Goal: Navigation & Orientation: Find specific page/section

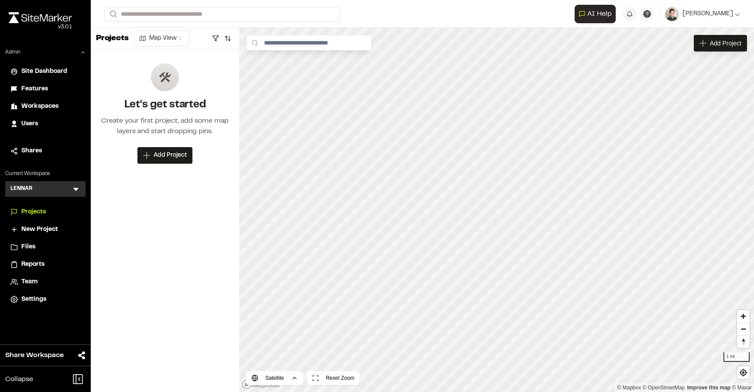
click at [165, 223] on div "Projects Map View Let's get started Create your first project, add some map lay…" at bounding box center [165, 210] width 148 height 364
click at [75, 184] on div "LENNAR L Menu" at bounding box center [45, 189] width 80 height 16
click at [74, 187] on icon at bounding box center [76, 189] width 9 height 9
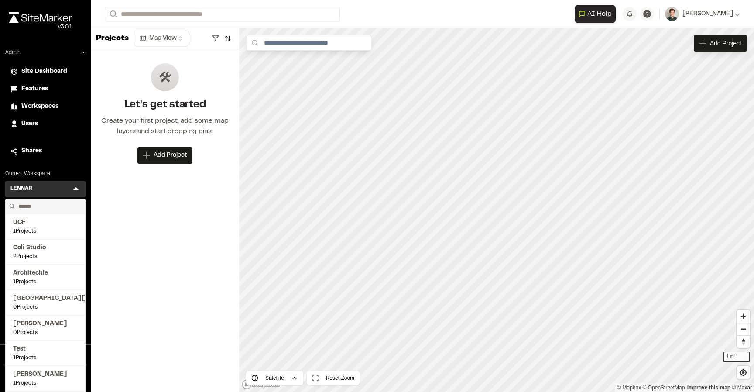
click at [45, 208] on input "text" at bounding box center [48, 206] width 66 height 15
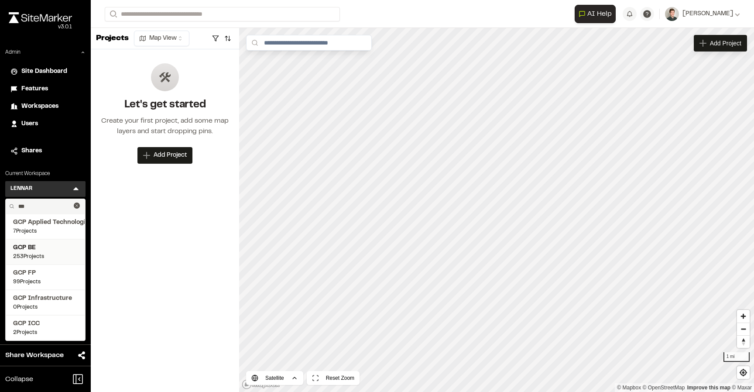
type input "***"
click at [47, 254] on span "253 Projects" at bounding box center [45, 257] width 65 height 8
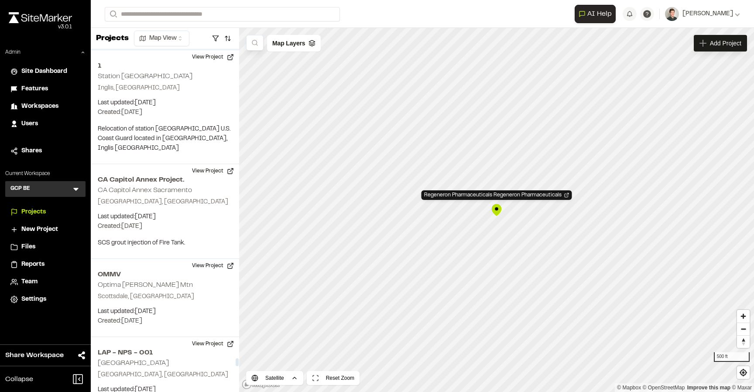
scroll to position [20518, 0]
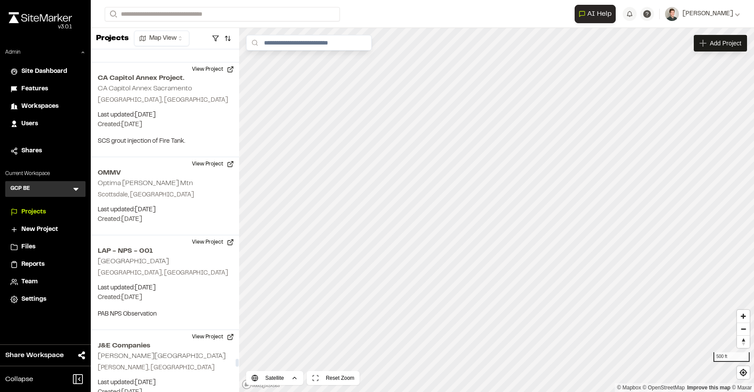
click at [75, 190] on icon at bounding box center [76, 189] width 9 height 9
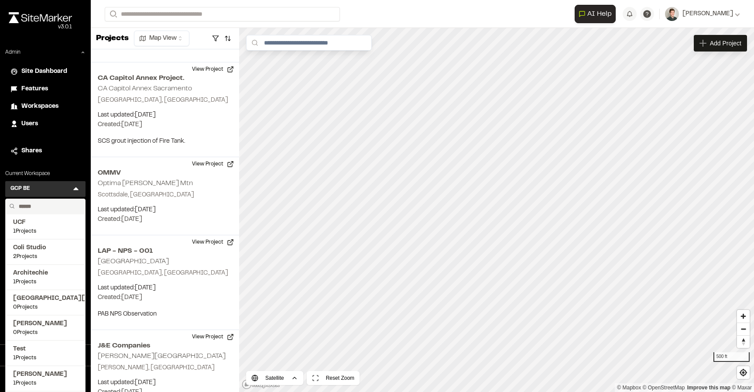
click at [50, 208] on input "text" at bounding box center [48, 206] width 66 height 15
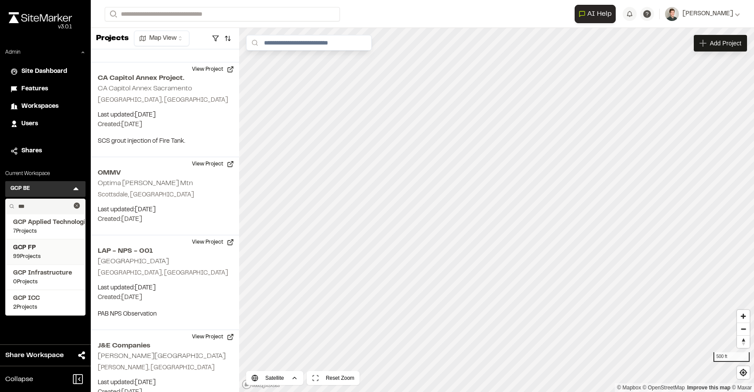
type input "***"
click at [40, 251] on span "GCP FP" at bounding box center [45, 248] width 65 height 10
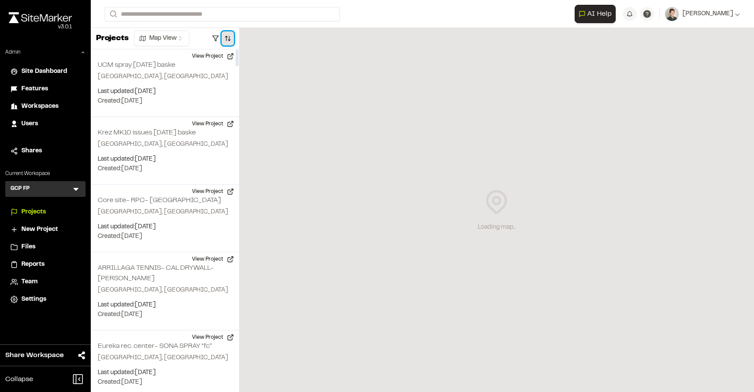
click at [228, 40] on button "button" at bounding box center [228, 38] width 12 height 14
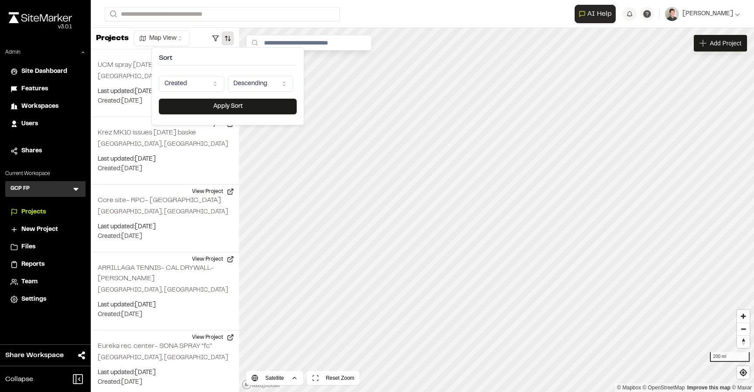
click at [205, 94] on div "Sort Created Descending Apply Sort" at bounding box center [227, 86] width 153 height 78
click at [205, 89] on html "Close sidebar v 3.0.1 Admin Site Dashboard Features Workspaces Users Shares Cur…" at bounding box center [377, 196] width 754 height 392
click at [220, 103] on button "Apply Sort" at bounding box center [228, 107] width 138 height 16
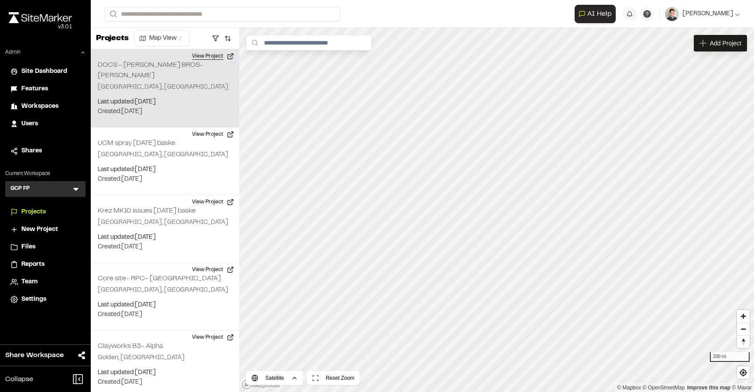
click at [216, 54] on button "View Project" at bounding box center [213, 56] width 52 height 14
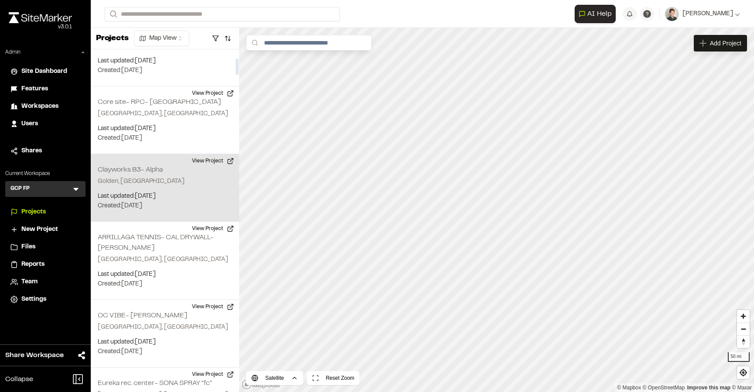
scroll to position [177, 0]
click at [206, 153] on button "View Project" at bounding box center [213, 160] width 52 height 14
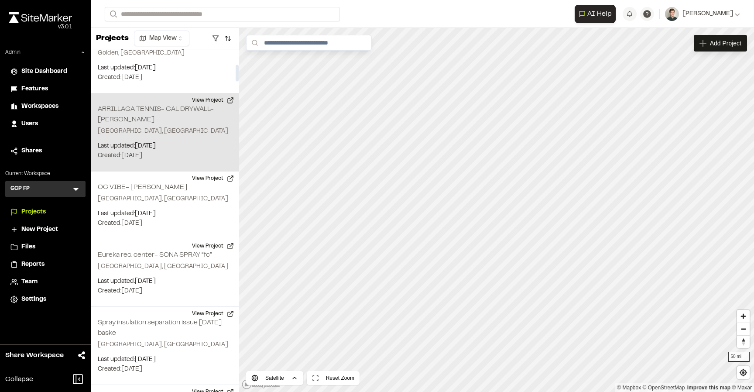
scroll to position [318, 0]
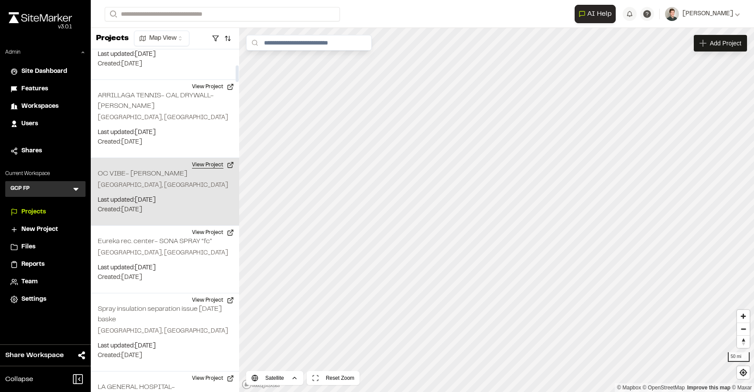
click at [209, 158] on button "View Project" at bounding box center [213, 165] width 52 height 14
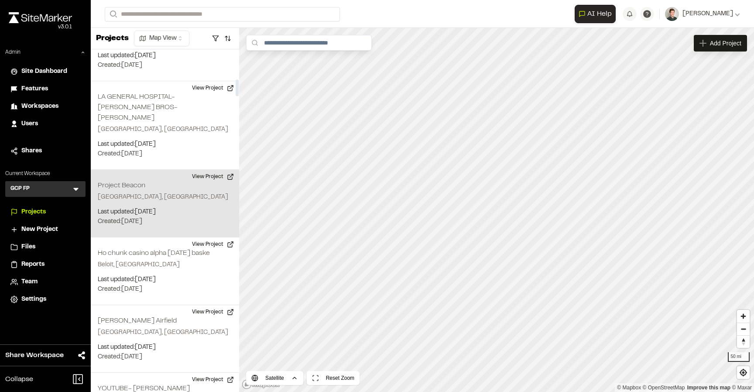
scroll to position [613, 0]
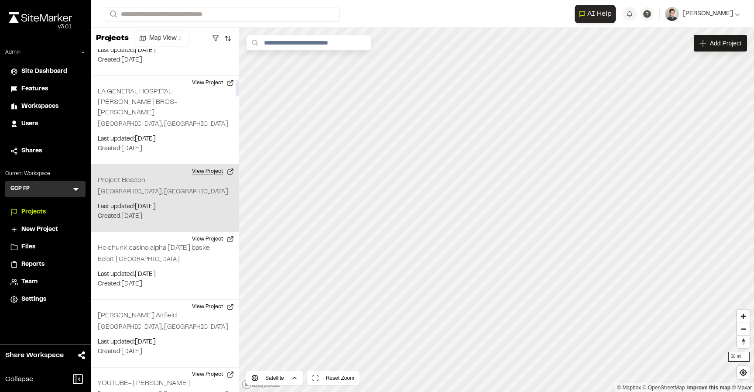
click at [210, 164] on button "View Project" at bounding box center [213, 171] width 52 height 14
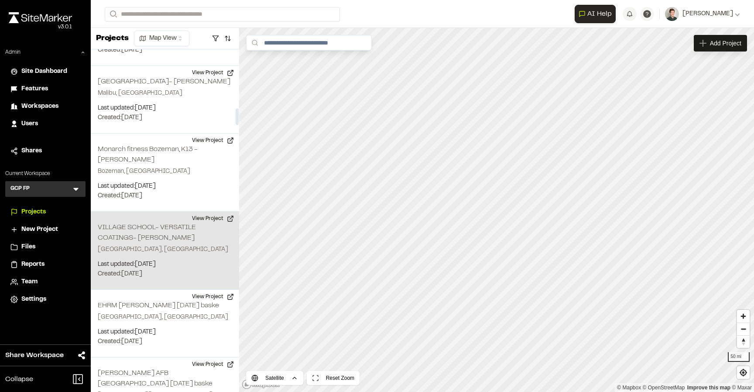
scroll to position [1189, 0]
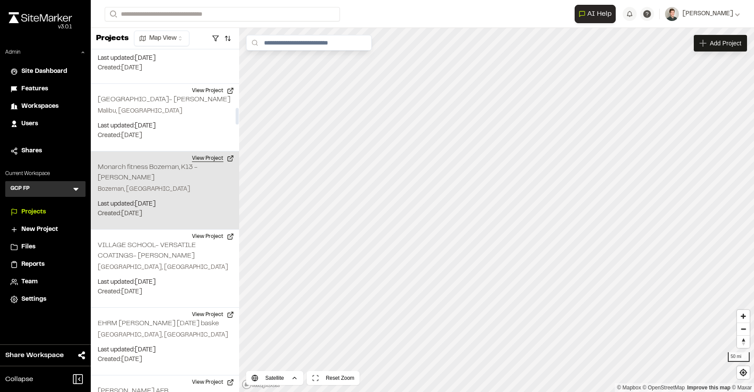
click at [215, 151] on button "View Project" at bounding box center [213, 158] width 52 height 14
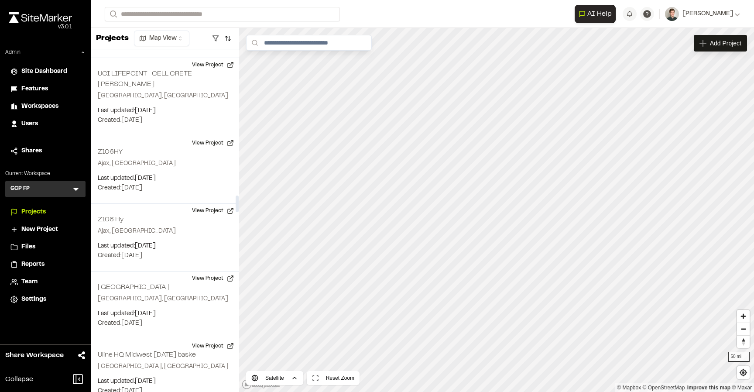
scroll to position [2999, 0]
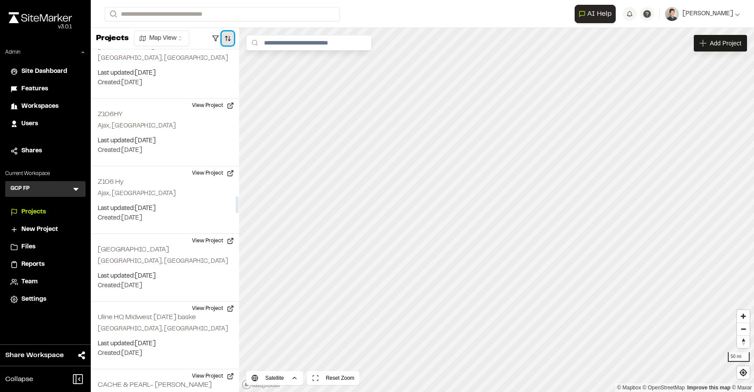
click at [227, 34] on button "button" at bounding box center [228, 38] width 12 height 14
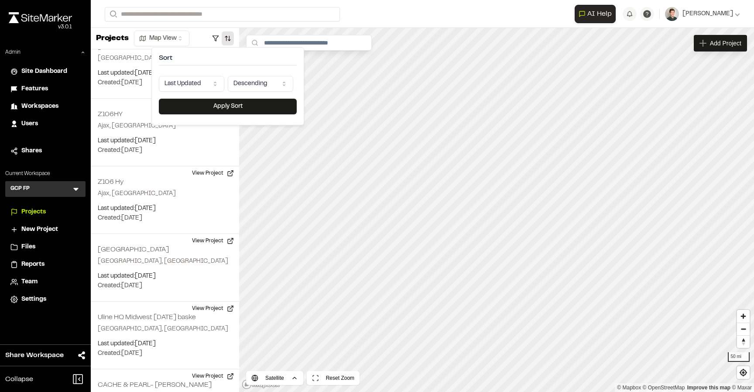
click at [259, 70] on div "Sort Last Updated Descending" at bounding box center [228, 73] width 138 height 37
click at [199, 35] on div at bounding box center [216, 38] width 36 height 14
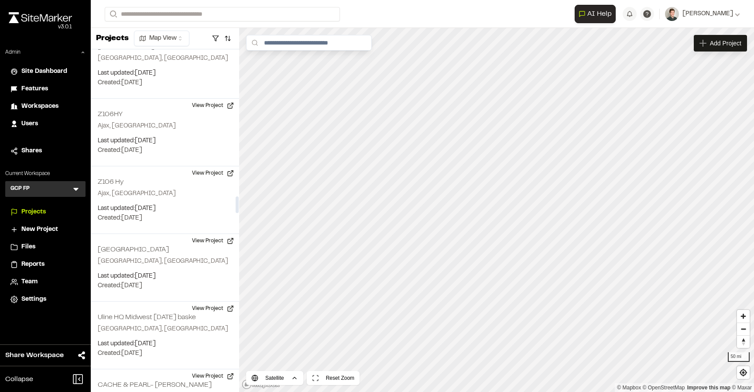
click at [182, 33] on html "Close sidebar v 3.0.1 Admin Site Dashboard Features Workspaces Users Shares Cur…" at bounding box center [377, 196] width 754 height 392
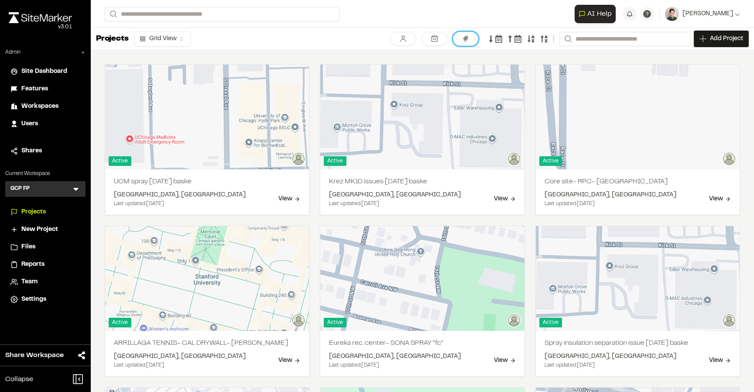
click at [464, 40] on icon at bounding box center [465, 39] width 5 height 6
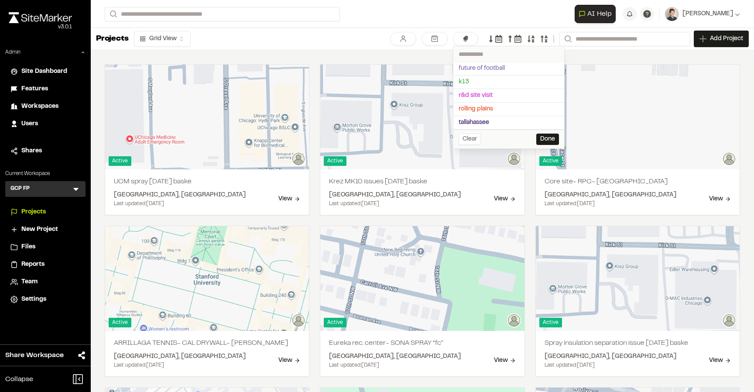
click at [381, 39] on div at bounding box center [377, 196] width 754 height 392
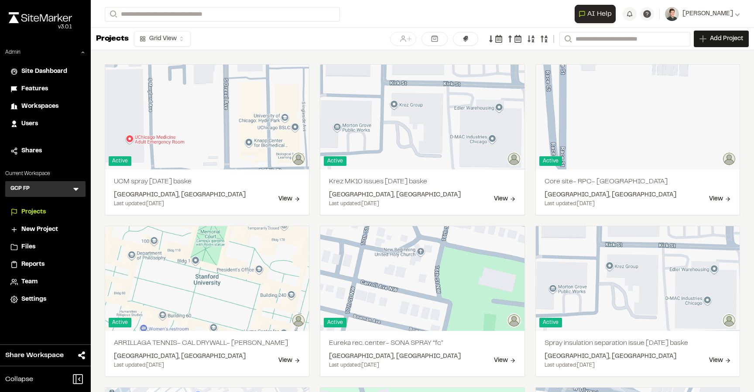
click at [403, 39] on icon at bounding box center [403, 39] width 6 height 6
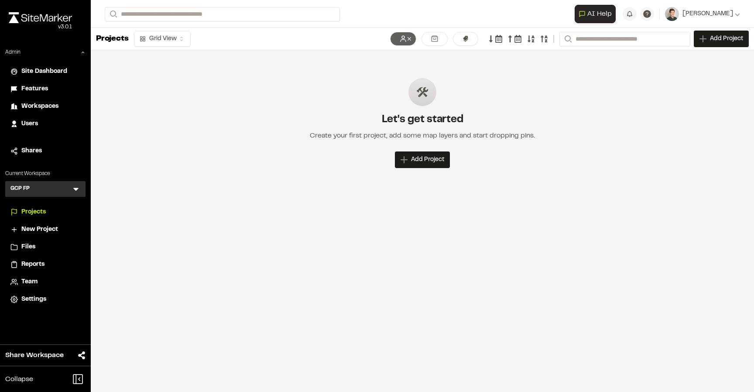
click at [404, 40] on icon at bounding box center [403, 39] width 8 height 8
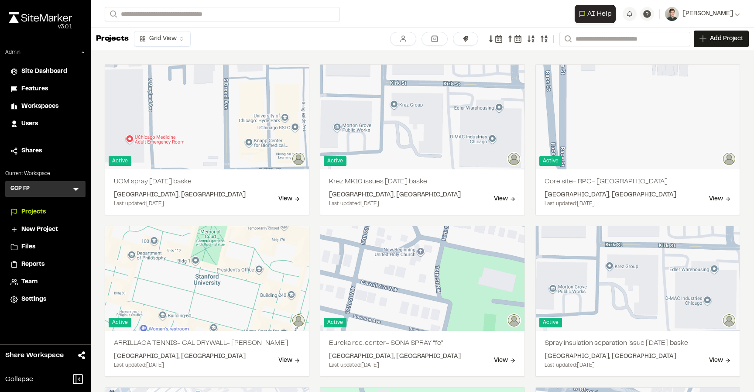
click at [548, 39] on link at bounding box center [547, 39] width 14 height 8
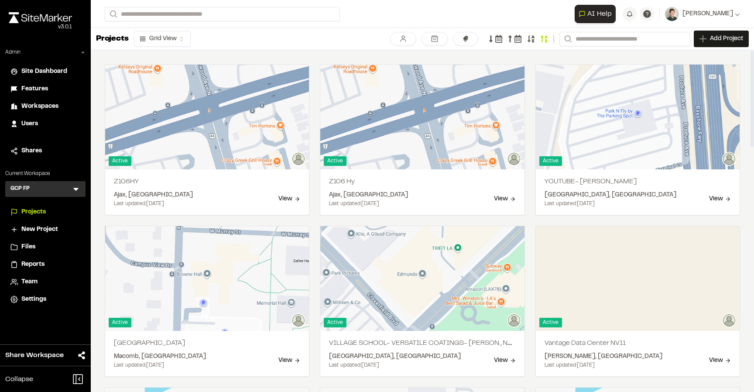
click at [72, 191] on icon at bounding box center [76, 189] width 9 height 9
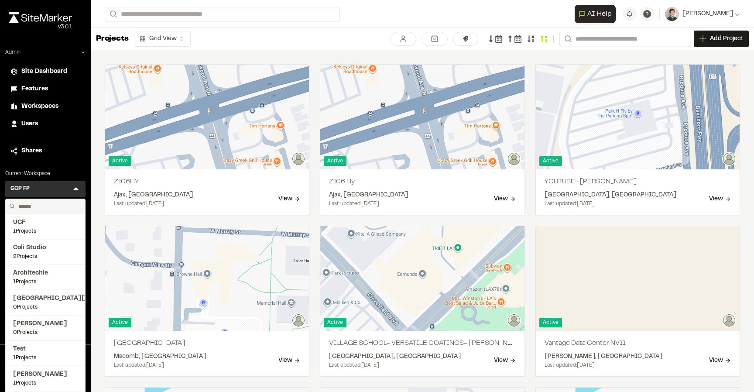
click at [38, 206] on input "text" at bounding box center [48, 206] width 66 height 15
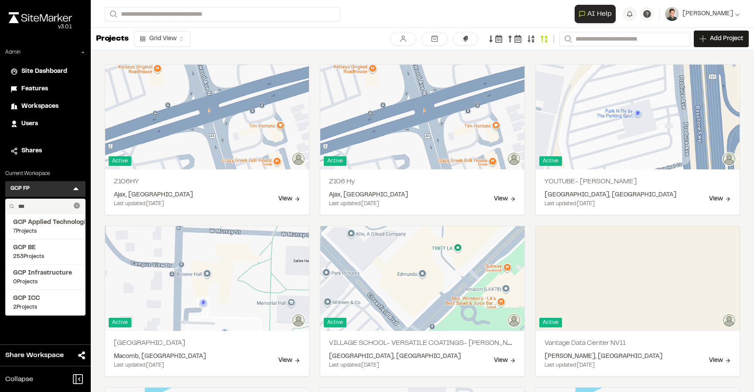
type input "***"
click at [79, 204] on icon at bounding box center [77, 205] width 6 height 6
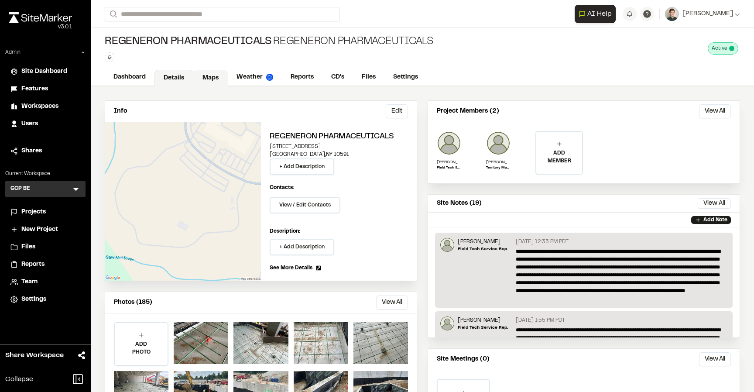
click at [206, 73] on link "Maps" at bounding box center [210, 78] width 34 height 17
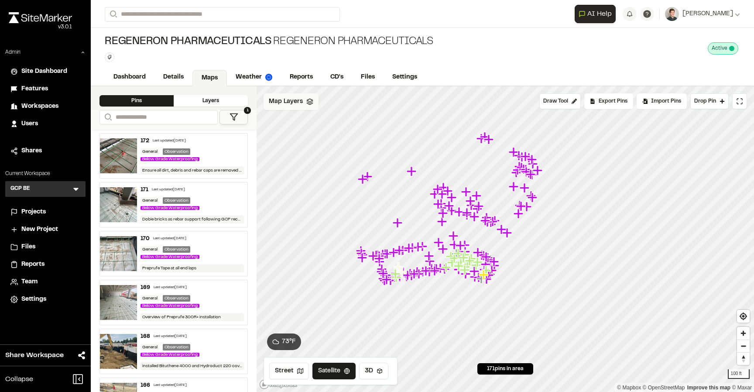
click at [306, 109] on div "Map Layers" at bounding box center [291, 101] width 55 height 17
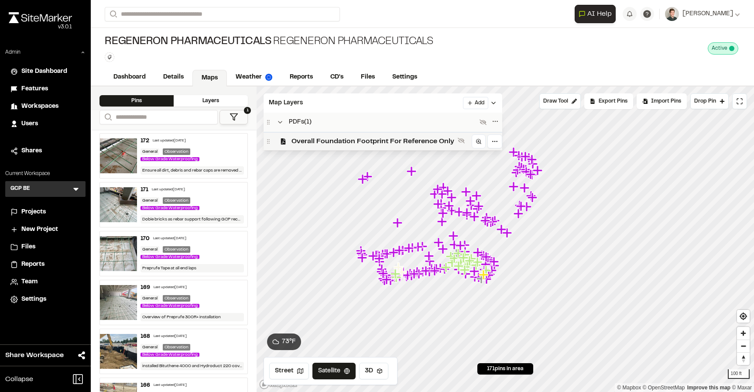
click at [305, 144] on span "Overall Foundation Footprint For Reference Only" at bounding box center [372, 141] width 163 height 10
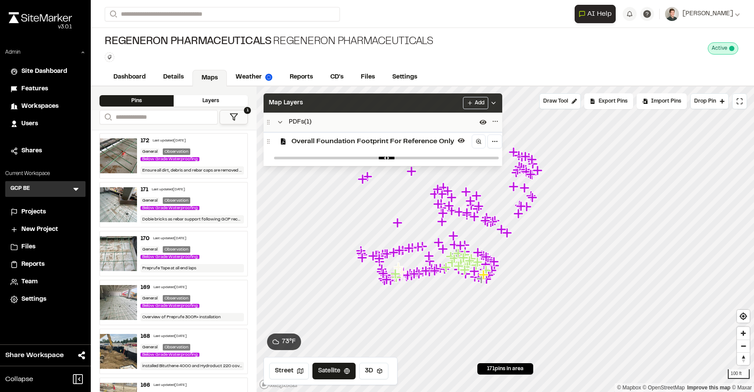
click at [348, 108] on div "Map Layers Add" at bounding box center [383, 102] width 239 height 19
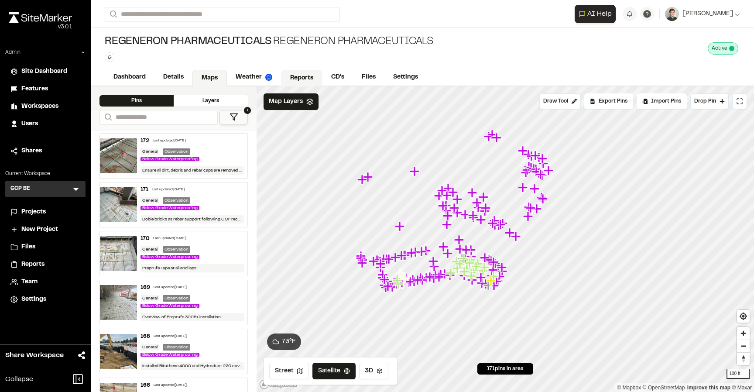
click at [306, 82] on link "Reports" at bounding box center [301, 78] width 41 height 17
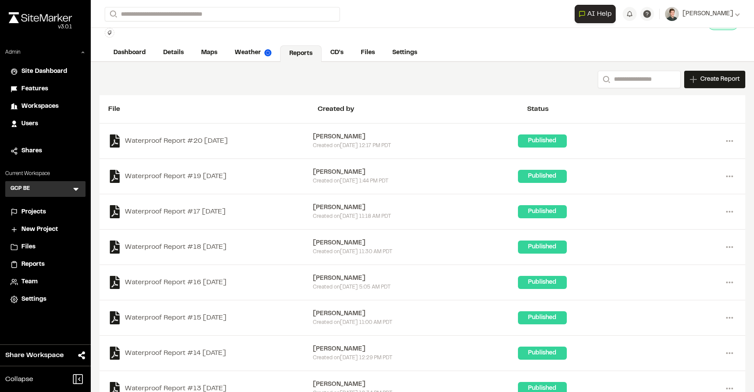
scroll to position [7, 0]
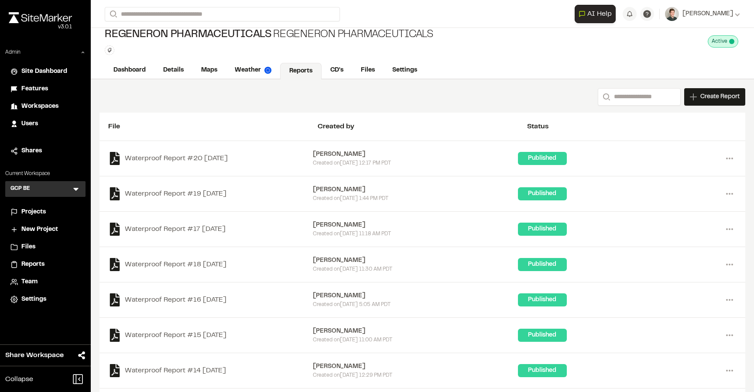
click at [288, 105] on div "Search Create Report New Report | Regeneron Pharmaceuticals Regeneron Pharmaceu…" at bounding box center [422, 96] width 646 height 17
click at [179, 69] on link "Details" at bounding box center [173, 71] width 39 height 17
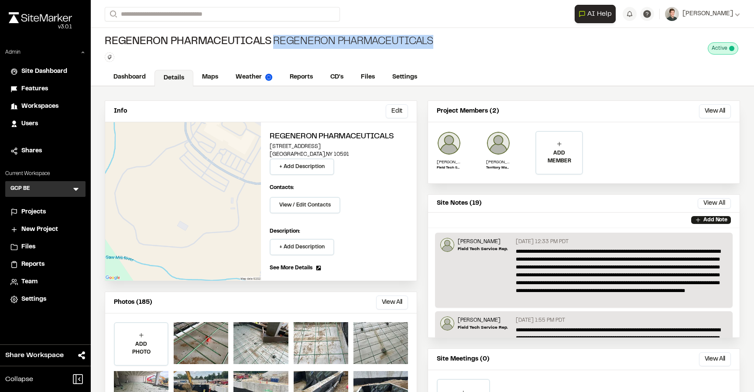
click at [431, 42] on div "Regeneron Pharmaceuticals Regeneron Pharmaceuticals Type Enter or comma to add …" at bounding box center [422, 48] width 663 height 41
copy div "Regeneron Pharmaceuticals"
click at [488, 138] on img at bounding box center [498, 143] width 24 height 24
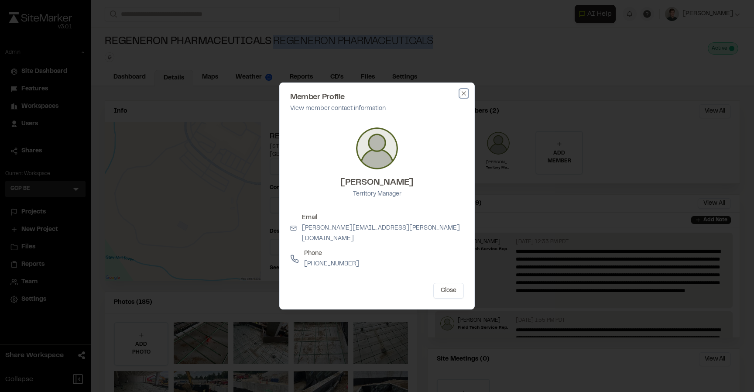
click at [463, 96] on icon "button" at bounding box center [463, 93] width 7 height 7
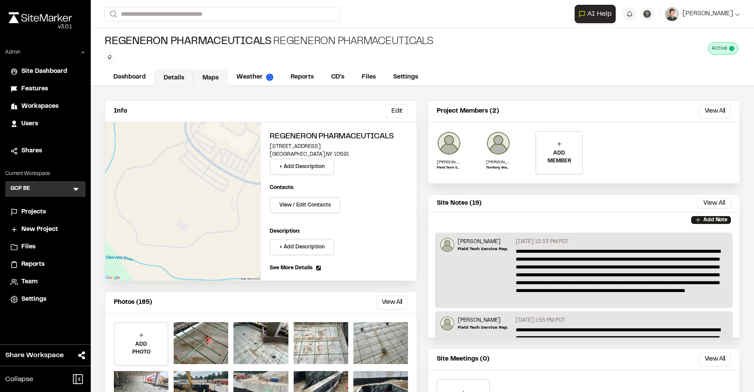
click at [212, 74] on link "Maps" at bounding box center [210, 78] width 34 height 17
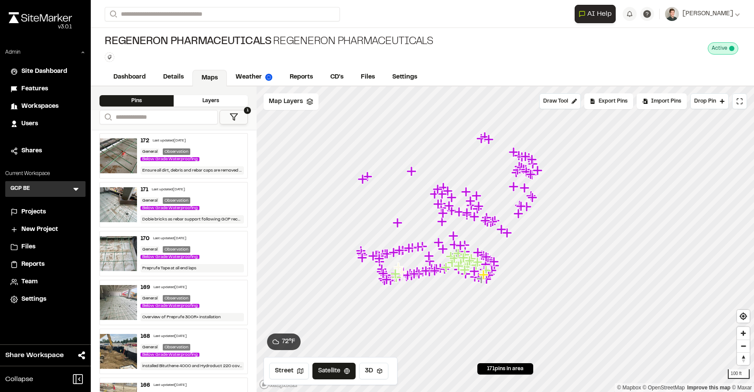
click at [230, 119] on icon at bounding box center [234, 117] width 9 height 9
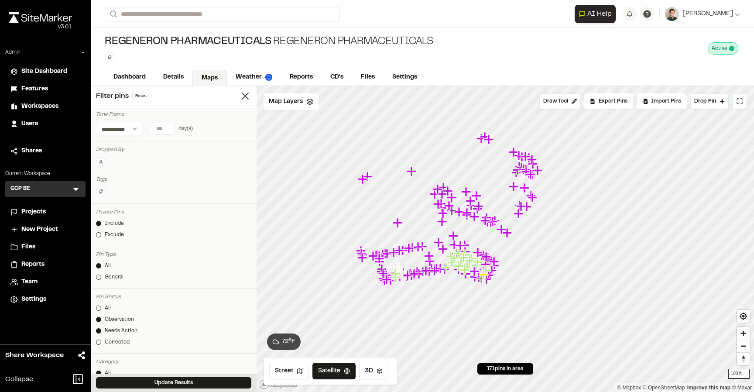
click at [100, 320] on div at bounding box center [98, 319] width 5 height 5
click at [115, 381] on button "Update Results" at bounding box center [173, 382] width 155 height 11
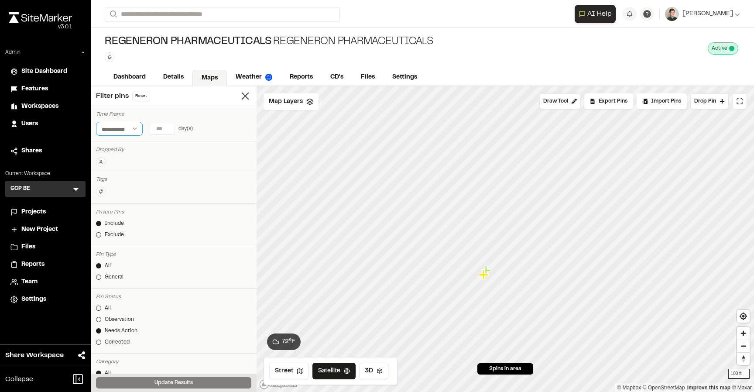
click at [112, 122] on select "**********" at bounding box center [119, 129] width 47 height 14
click at [162, 130] on input "number" at bounding box center [162, 128] width 24 height 11
click at [175, 145] on button "All Time" at bounding box center [184, 146] width 27 height 14
type input "*"
click at [167, 126] on input "*" at bounding box center [162, 128] width 24 height 11
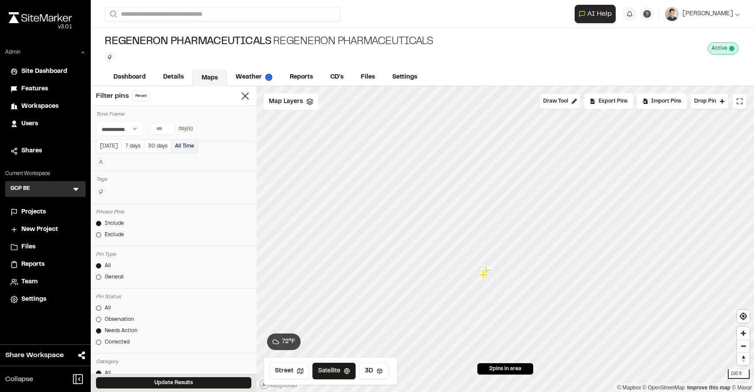
click at [177, 146] on button "All Time" at bounding box center [184, 146] width 27 height 14
click at [300, 104] on span "Map Layers" at bounding box center [286, 102] width 34 height 10
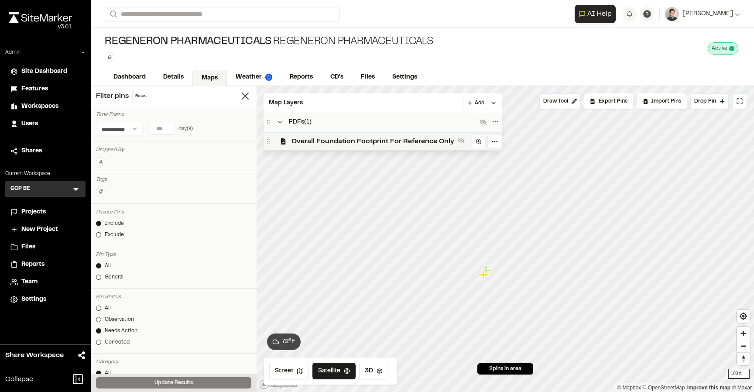
click at [307, 143] on span "Overall Foundation Footprint For Reference Only" at bounding box center [372, 141] width 163 height 10
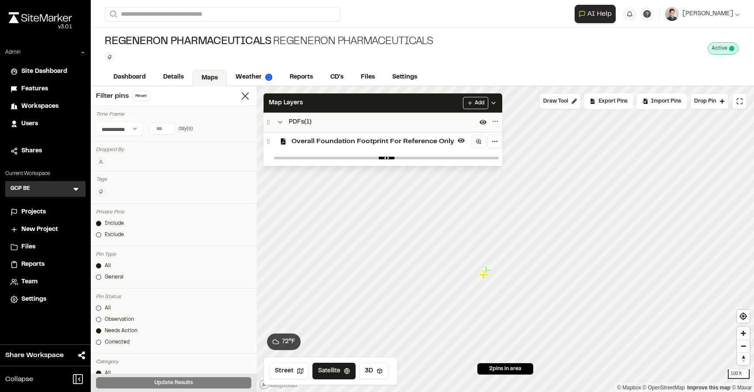
click at [305, 148] on div "Overall Foundation Footprint For Reference Only" at bounding box center [383, 141] width 239 height 18
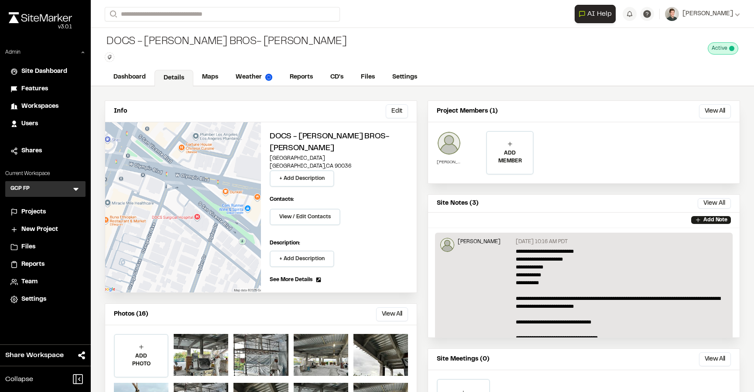
click at [450, 151] on img at bounding box center [449, 143] width 24 height 24
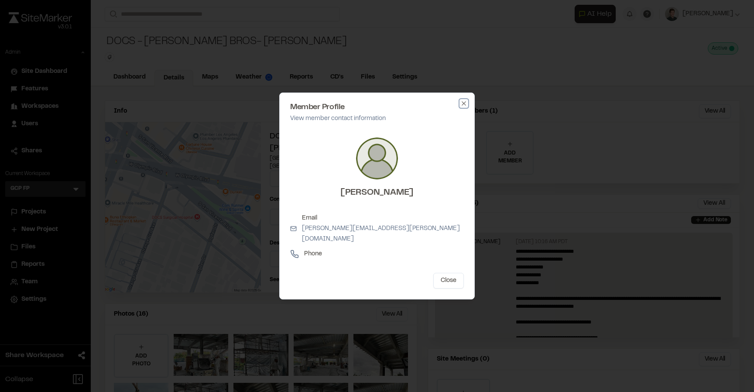
click at [466, 106] on icon "button" at bounding box center [463, 103] width 7 height 7
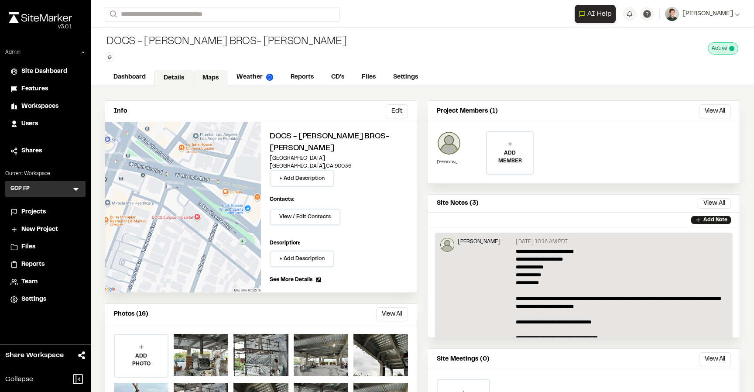
click at [212, 75] on link "Maps" at bounding box center [210, 78] width 34 height 17
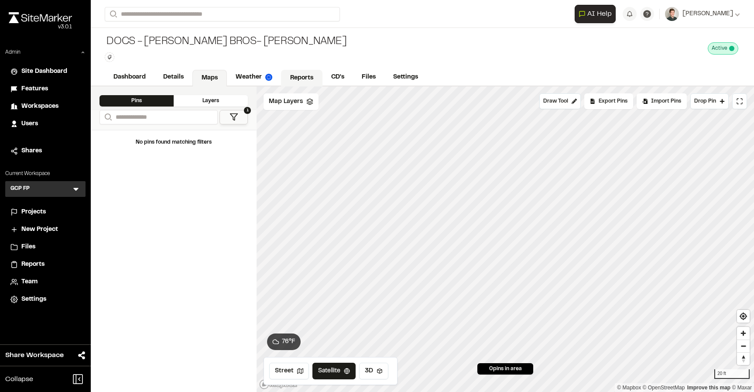
click at [291, 75] on link "Reports" at bounding box center [301, 78] width 41 height 17
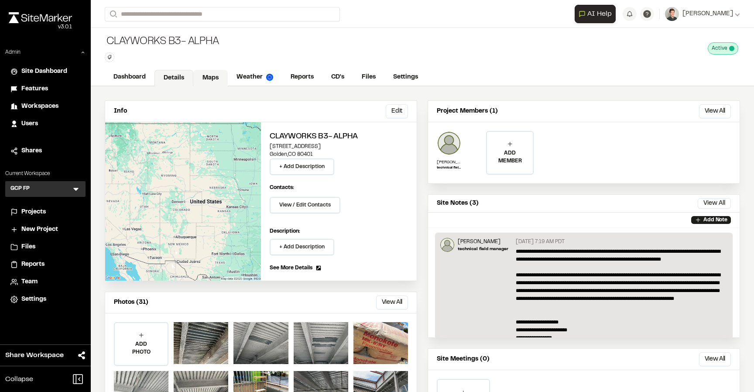
click at [208, 80] on link "Maps" at bounding box center [210, 78] width 34 height 17
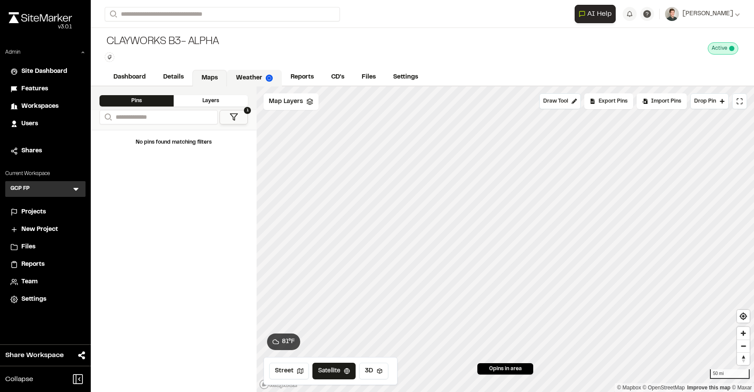
click at [245, 73] on link "Weather" at bounding box center [254, 78] width 55 height 17
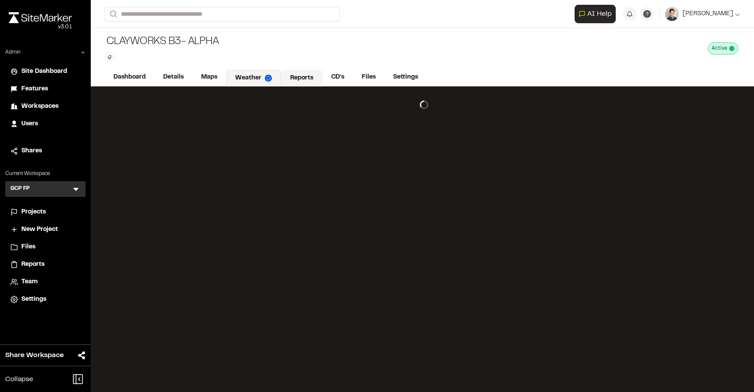
click at [302, 79] on link "Reports" at bounding box center [301, 78] width 41 height 17
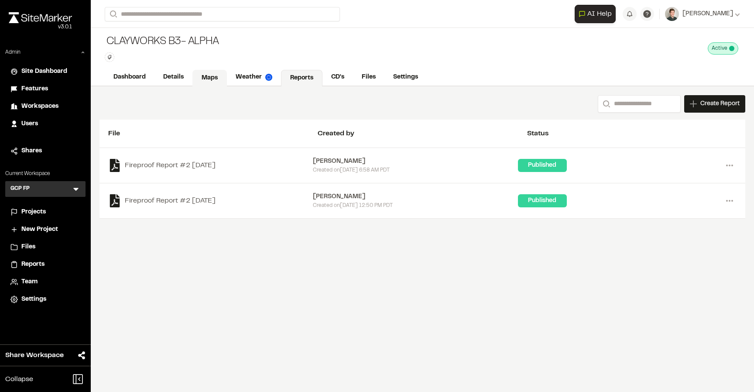
click at [212, 80] on link "Maps" at bounding box center [209, 78] width 34 height 17
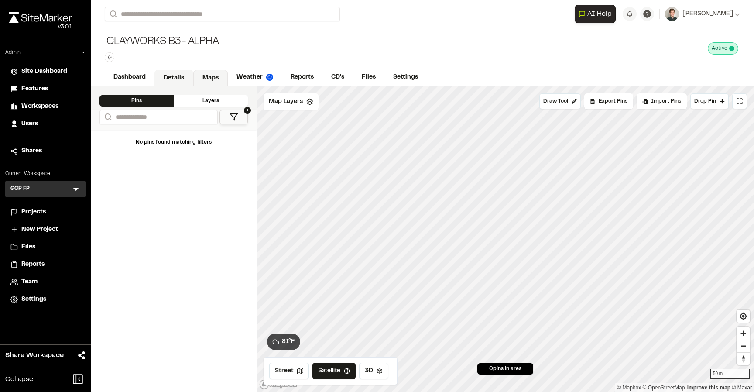
click at [183, 80] on link "Details" at bounding box center [173, 78] width 39 height 17
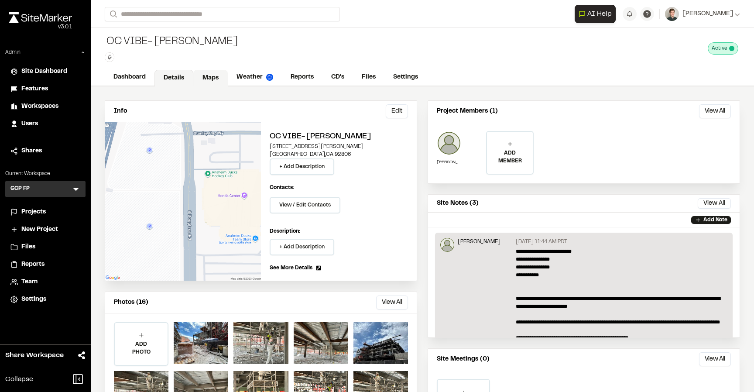
click at [209, 76] on link "Maps" at bounding box center [210, 78] width 34 height 17
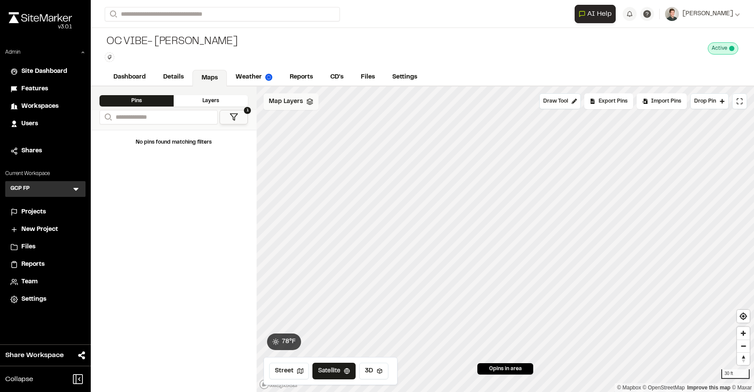
click at [295, 103] on span "Map Layers" at bounding box center [286, 102] width 34 height 10
click at [295, 103] on span "Map Layers" at bounding box center [286, 103] width 34 height 10
click at [296, 78] on link "Reports" at bounding box center [301, 78] width 41 height 17
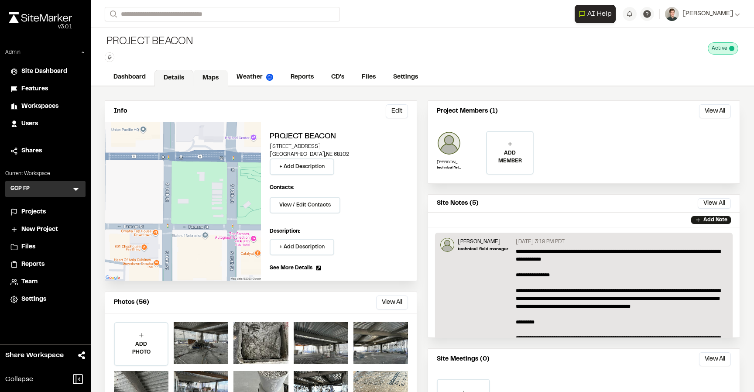
click at [214, 78] on link "Maps" at bounding box center [210, 78] width 34 height 17
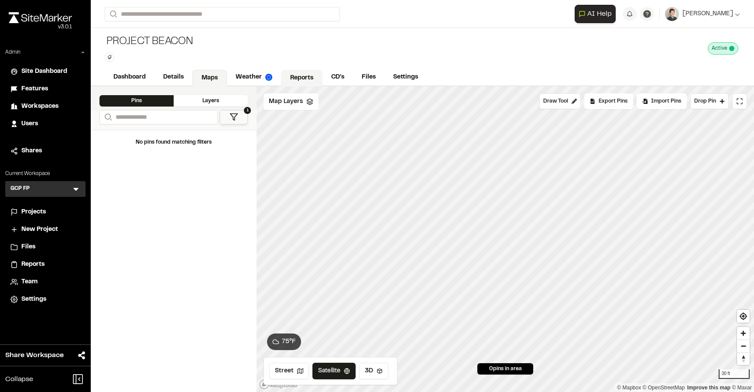
click at [290, 74] on link "Reports" at bounding box center [301, 78] width 41 height 17
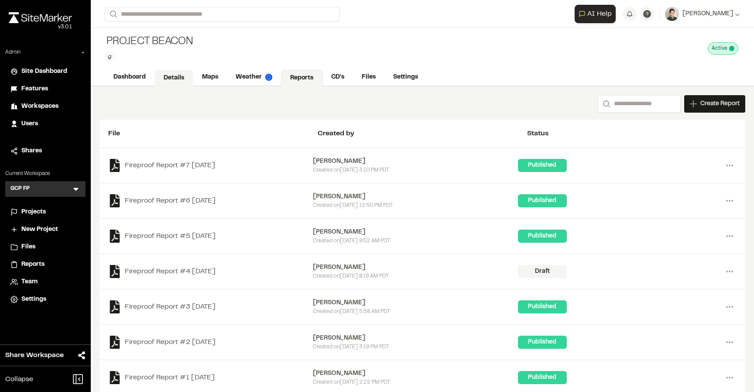
click at [181, 80] on link "Details" at bounding box center [173, 78] width 39 height 17
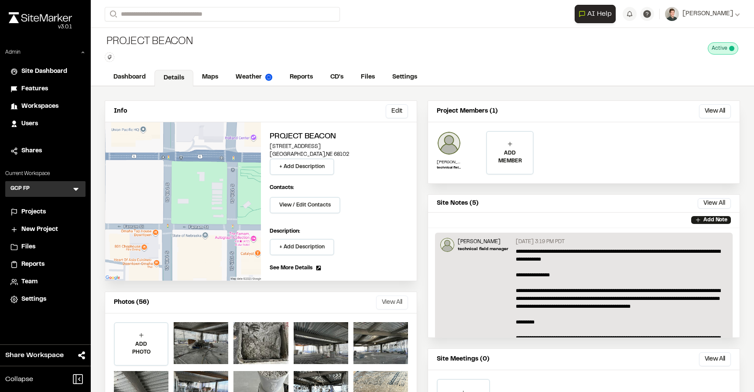
click at [394, 305] on button "View All" at bounding box center [392, 302] width 32 height 14
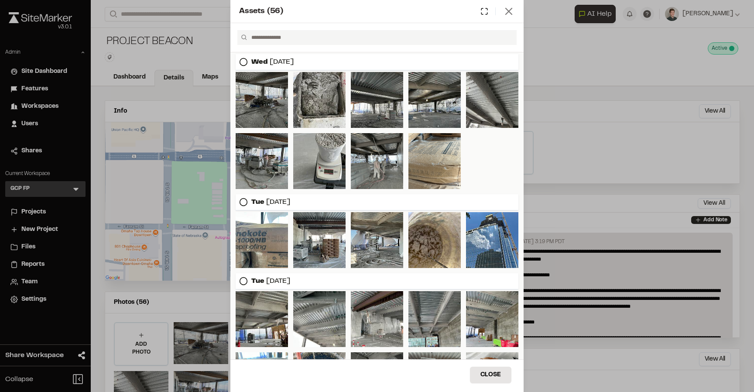
click at [511, 15] on icon at bounding box center [509, 11] width 12 height 12
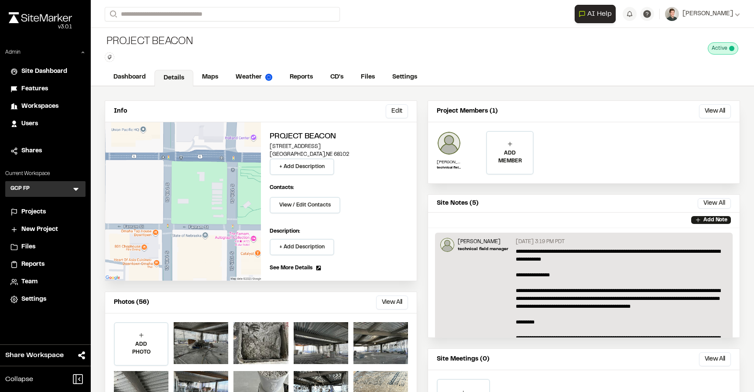
scroll to position [66, 0]
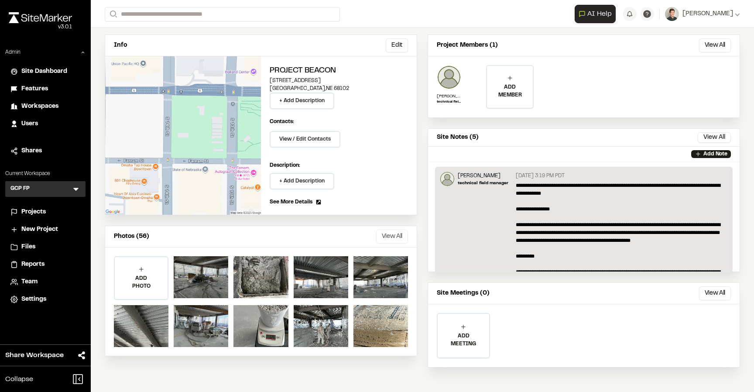
click at [384, 233] on button "View All" at bounding box center [392, 237] width 32 height 14
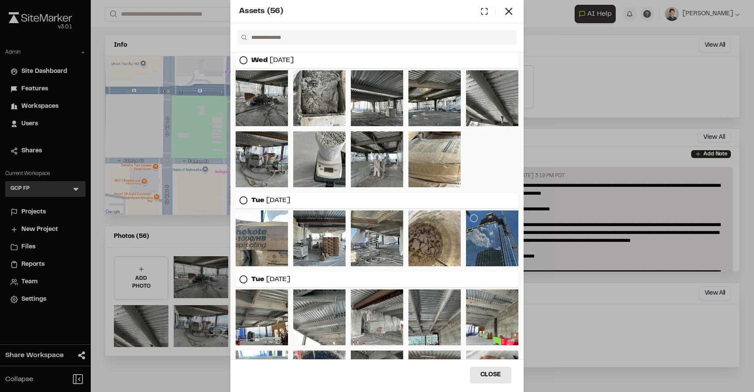
scroll to position [0, 0]
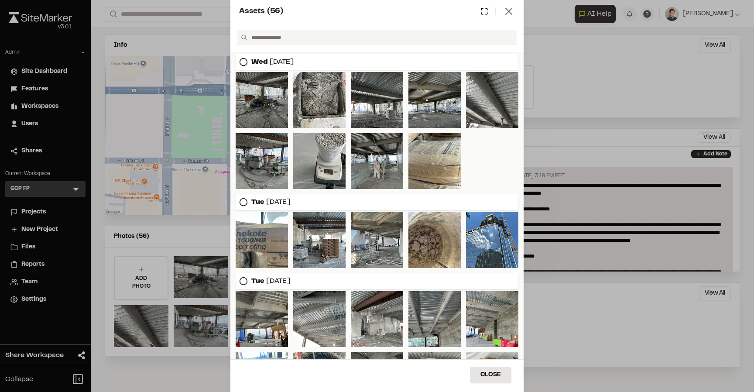
click at [511, 12] on icon at bounding box center [509, 11] width 12 height 12
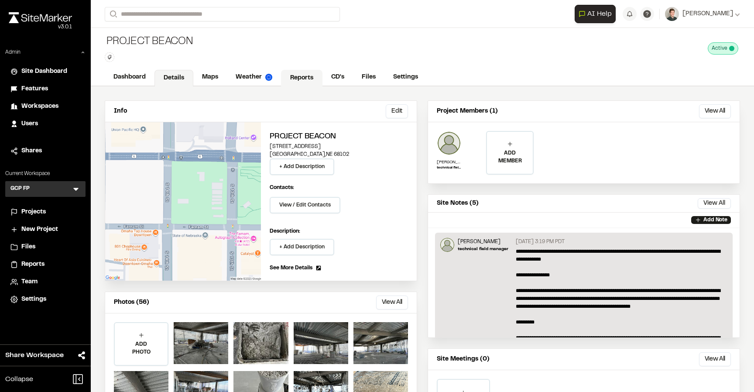
click at [303, 76] on link "Reports" at bounding box center [301, 78] width 41 height 17
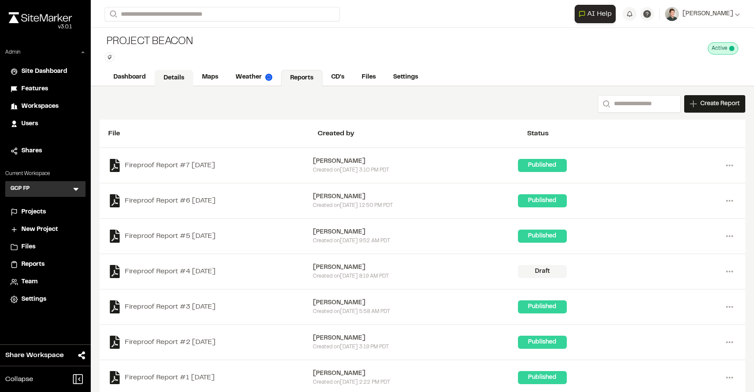
click at [178, 82] on link "Details" at bounding box center [173, 78] width 39 height 17
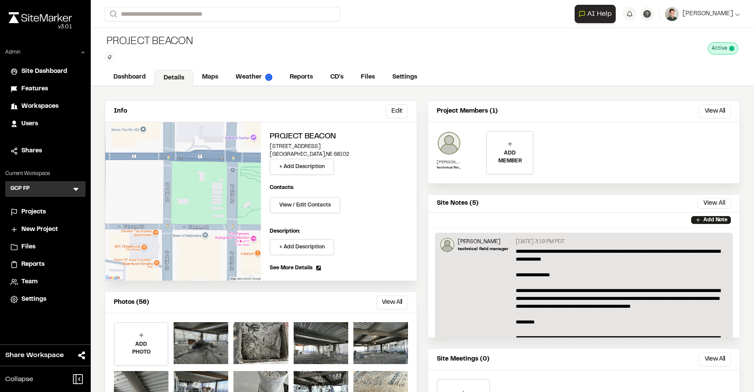
click at [448, 146] on img at bounding box center [449, 143] width 24 height 24
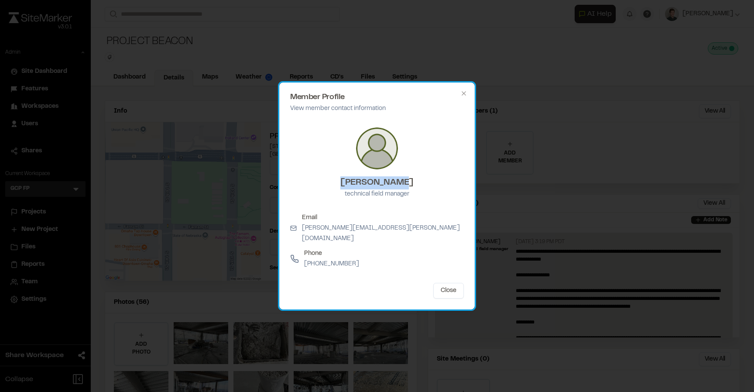
drag, startPoint x: 407, startPoint y: 191, endPoint x: 347, endPoint y: 190, distance: 59.8
click at [347, 189] on h3 "[PERSON_NAME]" at bounding box center [376, 182] width 73 height 13
copy h3 "[PERSON_NAME]"
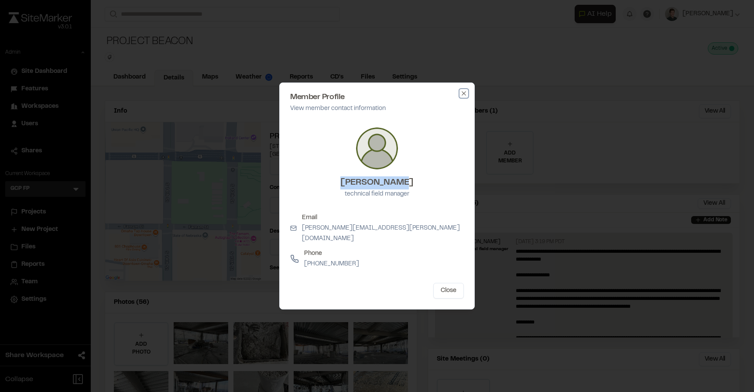
click at [461, 97] on icon "button" at bounding box center [463, 93] width 7 height 7
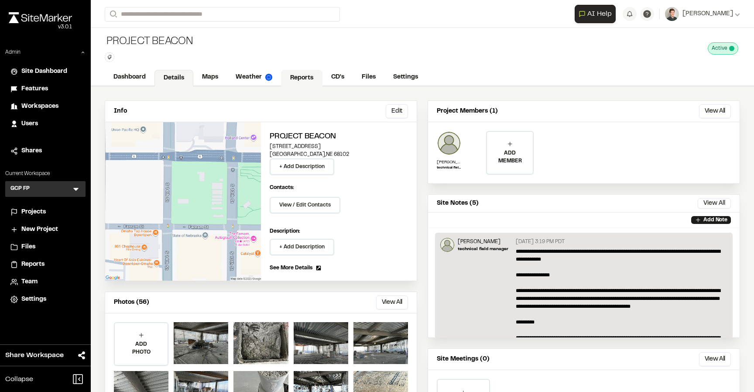
click at [320, 76] on link "Reports" at bounding box center [301, 78] width 41 height 17
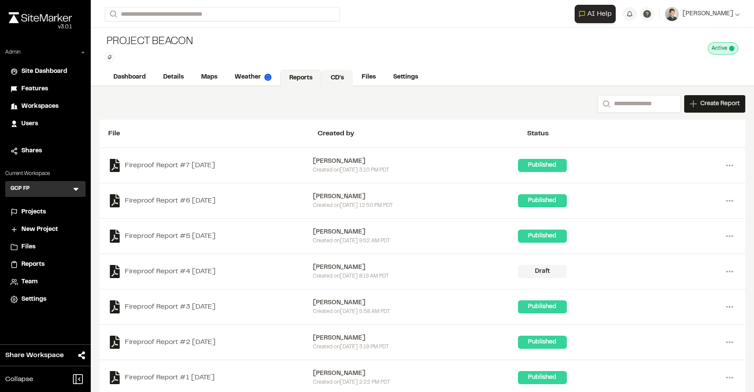
click at [337, 77] on link "CD's" at bounding box center [337, 78] width 31 height 17
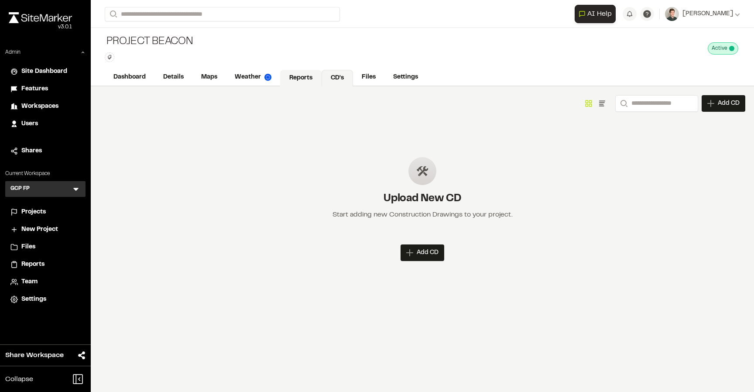
click at [297, 74] on link "Reports" at bounding box center [300, 78] width 41 height 17
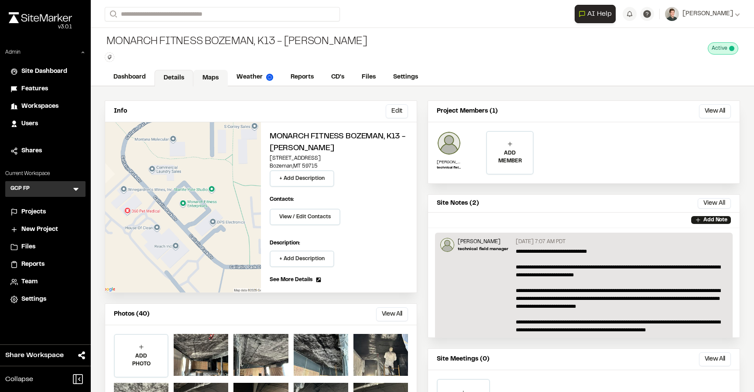
click at [207, 79] on link "Maps" at bounding box center [210, 78] width 34 height 17
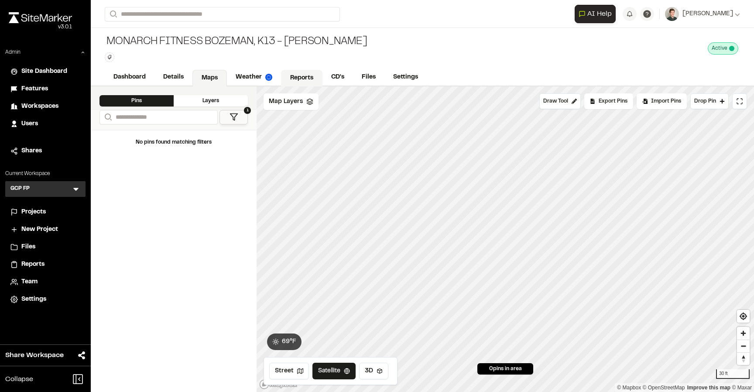
click at [298, 81] on link "Reports" at bounding box center [301, 78] width 41 height 17
